Goal: Task Accomplishment & Management: Complete application form

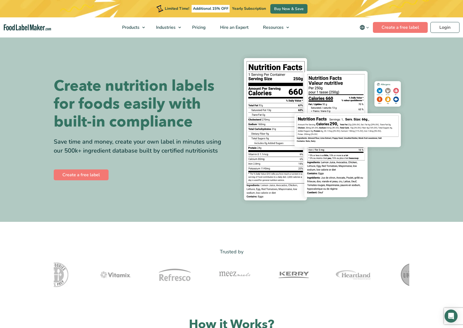
click at [270, 98] on img at bounding box center [323, 129] width 174 height 159
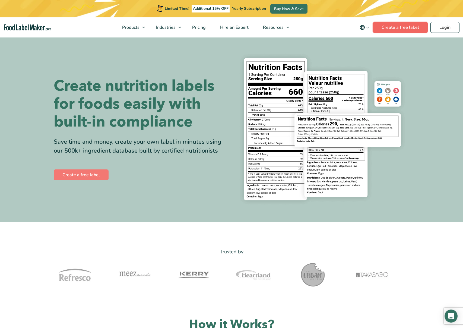
click at [402, 29] on link "Create a free label" at bounding box center [400, 27] width 55 height 11
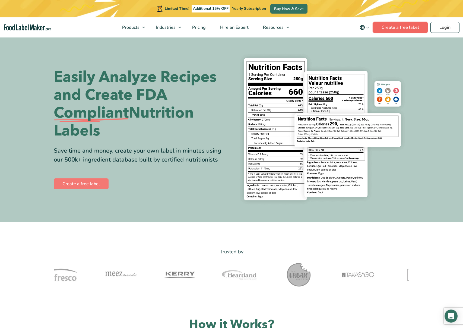
click at [402, 29] on link "Create a free label" at bounding box center [400, 27] width 55 height 11
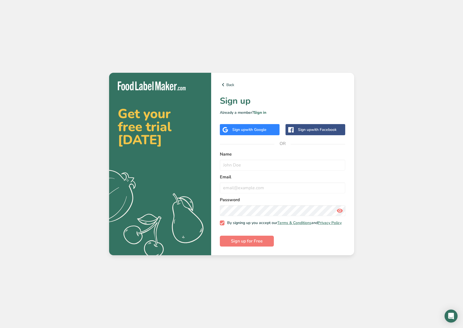
click at [256, 129] on span "with Google" at bounding box center [255, 129] width 21 height 5
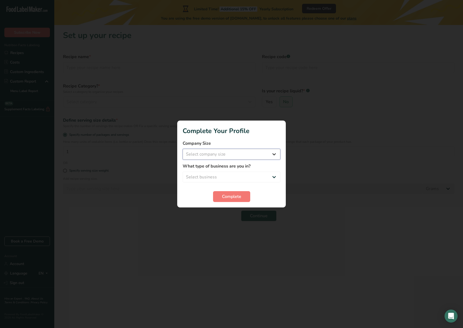
click at [273, 154] on select "Select company size Fewer than 10 Employees 10 to 50 Employees 51 to 500 Employ…" at bounding box center [232, 154] width 98 height 11
select select "2"
click at [274, 177] on select "Select business Packaged Food Manufacturer Restaurant & Cafe Bakery Meal Plans …" at bounding box center [232, 176] width 98 height 11
select select "3"
click at [230, 198] on span "Complete" at bounding box center [231, 196] width 19 height 7
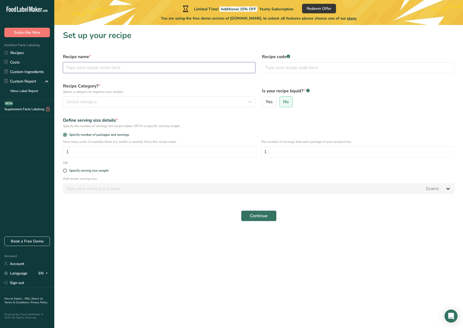
click at [72, 68] on input "text" at bounding box center [159, 67] width 192 height 11
